Goal: Task Accomplishment & Management: Complete application form

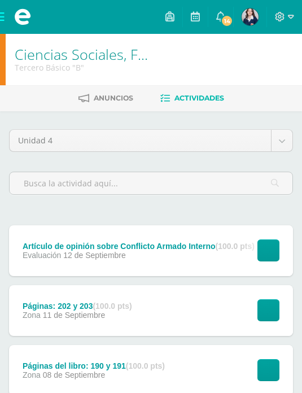
click at [75, 309] on div "Páginas: 202 y 203 (100.0 pts)" at bounding box center [78, 306] width 110 height 9
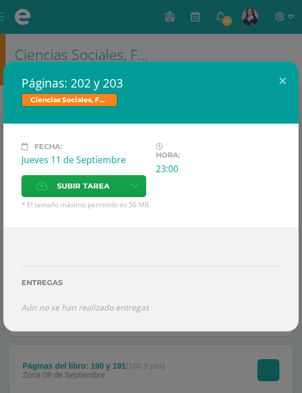
click at [47, 182] on icon at bounding box center [42, 185] width 12 height 7
click at [0, 0] on input "Subir tarea" at bounding box center [0, 0] width 0 height 0
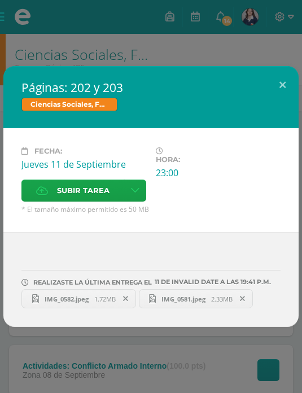
click at [276, 89] on button at bounding box center [283, 85] width 32 height 38
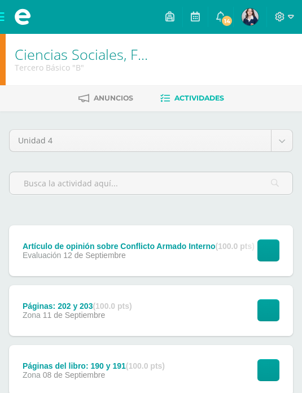
click at [47, 311] on div "Páginas: 202 y 203 (100.0 pts)" at bounding box center [78, 306] width 110 height 9
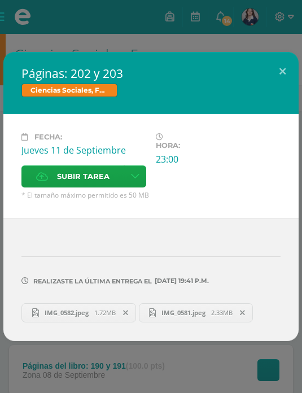
click at [281, 62] on button at bounding box center [283, 71] width 32 height 38
